Goal: Task Accomplishment & Management: Use online tool/utility

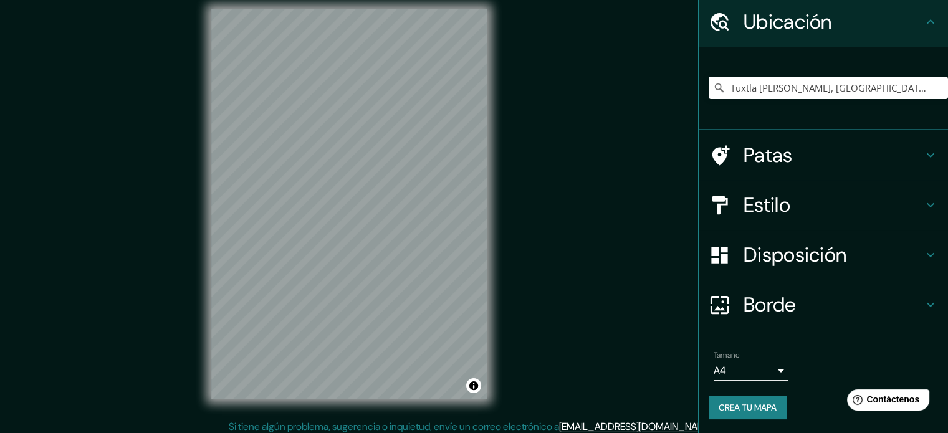
scroll to position [16, 0]
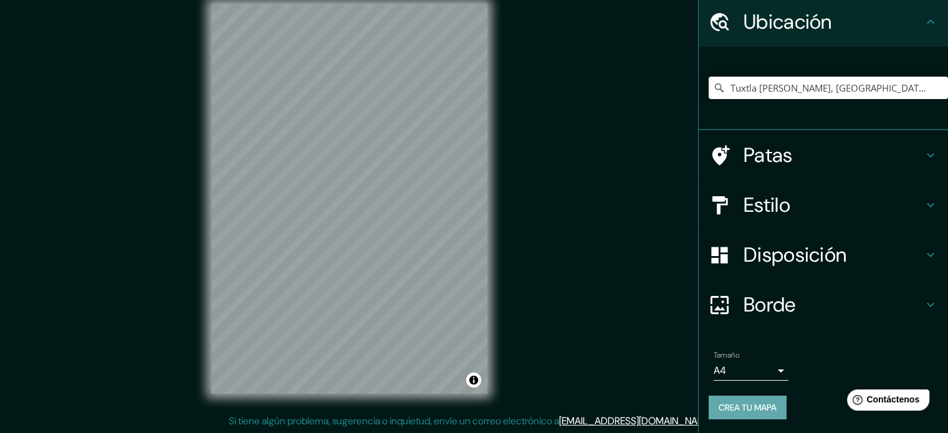
click at [758, 408] on font "Crea tu mapa" at bounding box center [748, 407] width 58 height 11
click at [838, 87] on input "Tuxtla [PERSON_NAME], [GEOGRAPHIC_DATA], [GEOGRAPHIC_DATA]" at bounding box center [828, 88] width 239 height 22
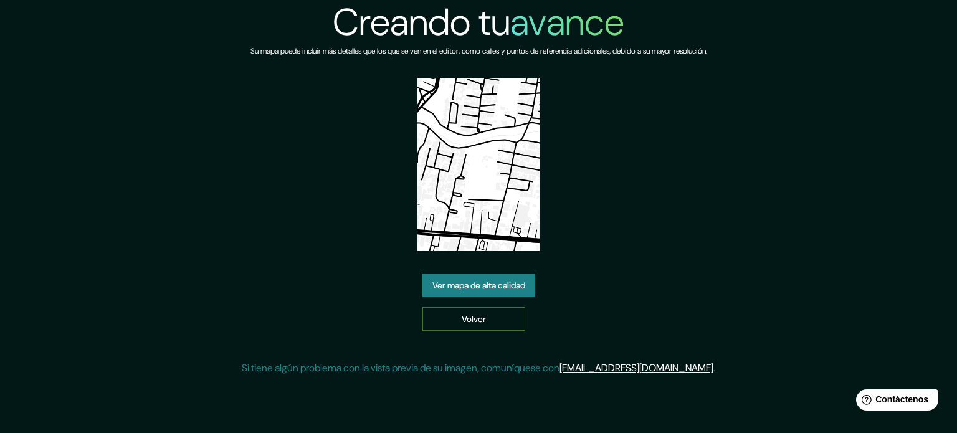
click at [501, 325] on link "Volver" at bounding box center [474, 319] width 103 height 24
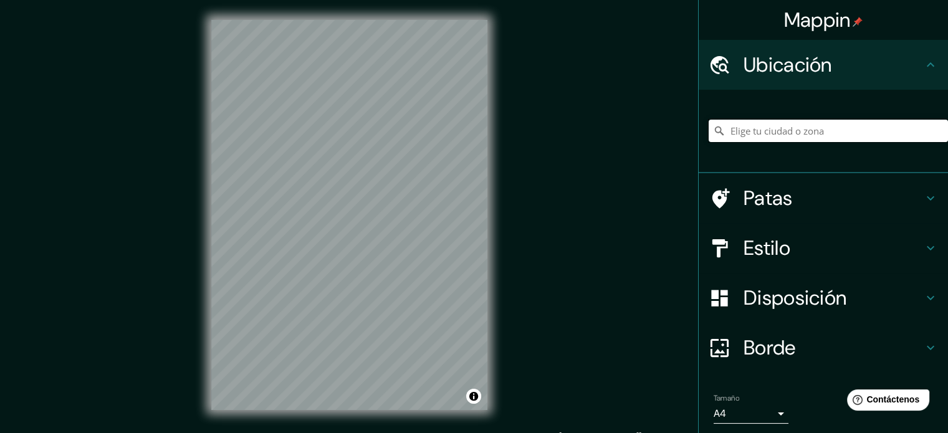
click at [799, 124] on input "Elige tu ciudad o zona" at bounding box center [828, 131] width 239 height 22
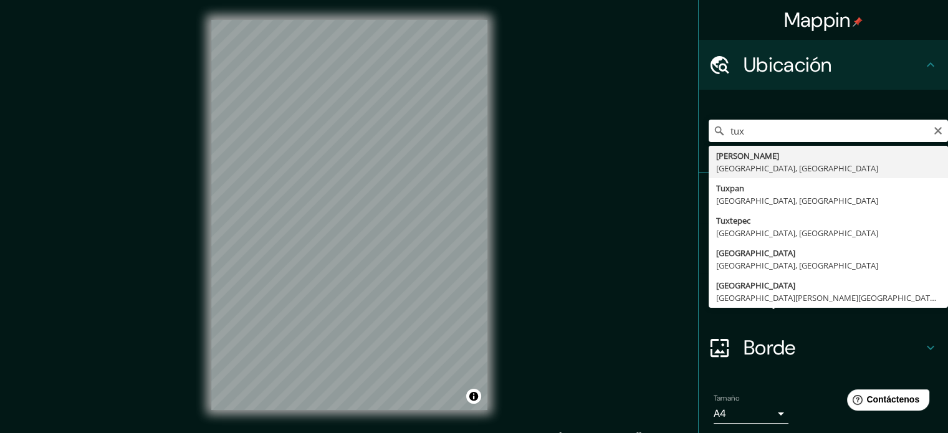
type input "Tuxtla [PERSON_NAME], [GEOGRAPHIC_DATA], [GEOGRAPHIC_DATA]"
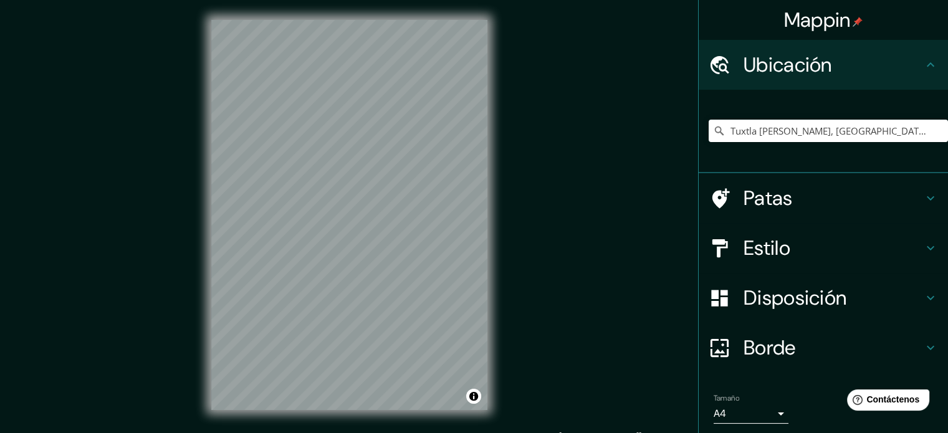
click at [489, 226] on div "© Mapbox © OpenStreetMap Improve this map" at bounding box center [349, 215] width 316 height 430
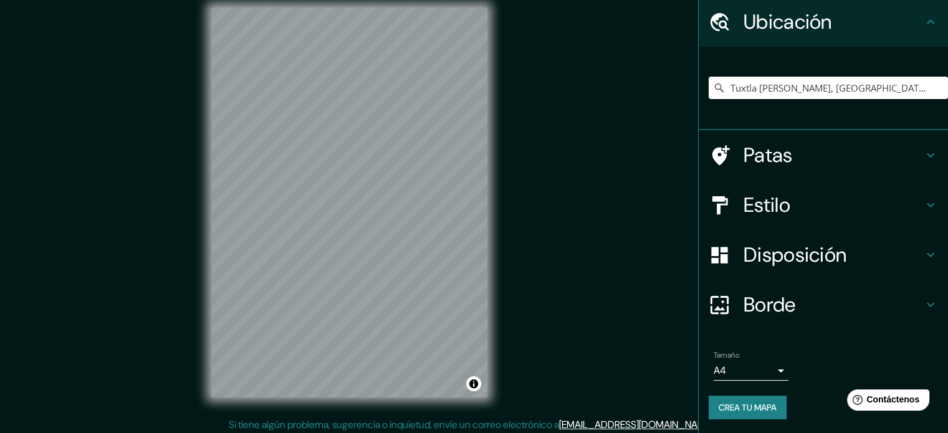
scroll to position [16, 0]
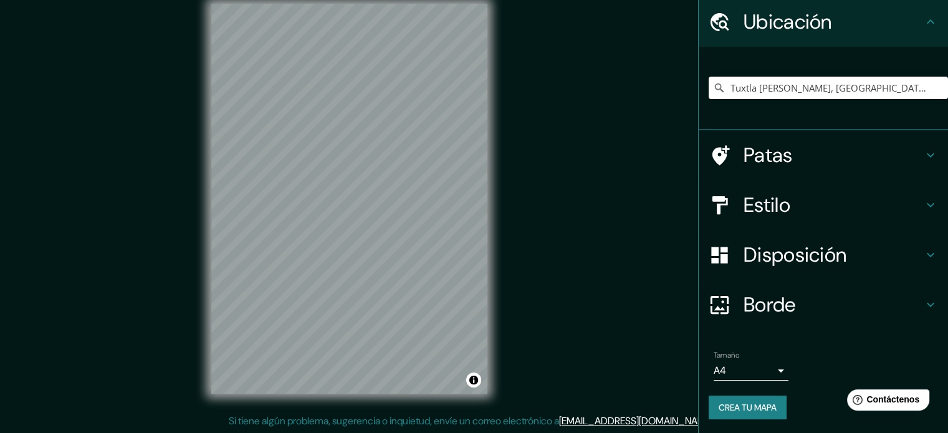
click at [758, 399] on font "Crea tu mapa" at bounding box center [748, 407] width 58 height 16
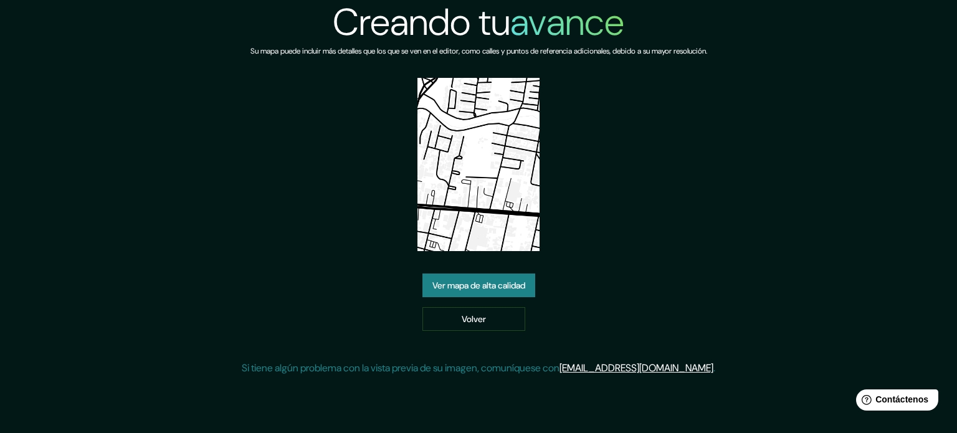
click at [490, 289] on font "Ver mapa de alta calidad" at bounding box center [479, 285] width 93 height 11
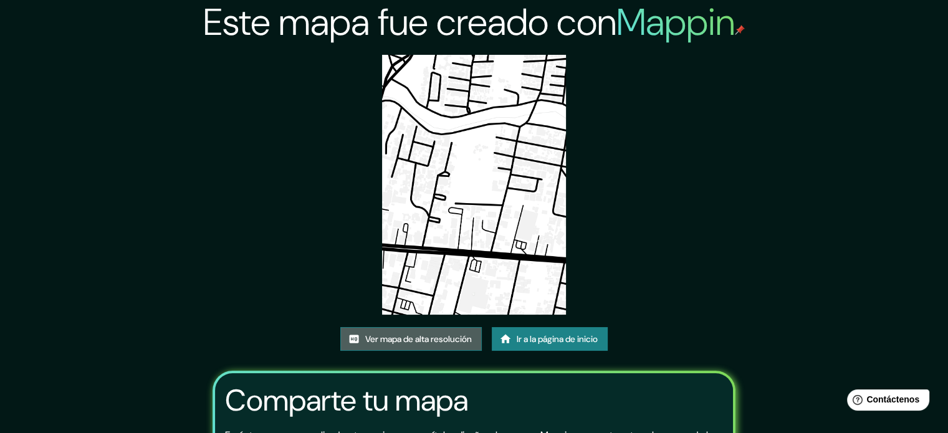
click at [451, 337] on font "Ver mapa de alta resolución" at bounding box center [418, 338] width 107 height 11
